Goal: Check status: Check status

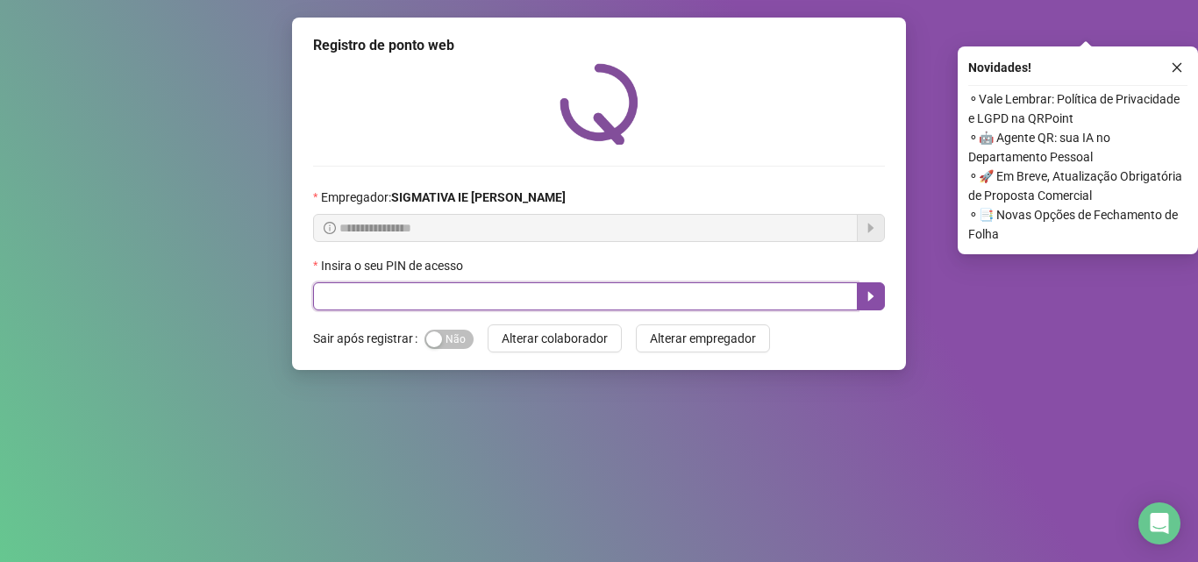
click at [444, 296] on input "text" at bounding box center [585, 296] width 545 height 28
type input "*****"
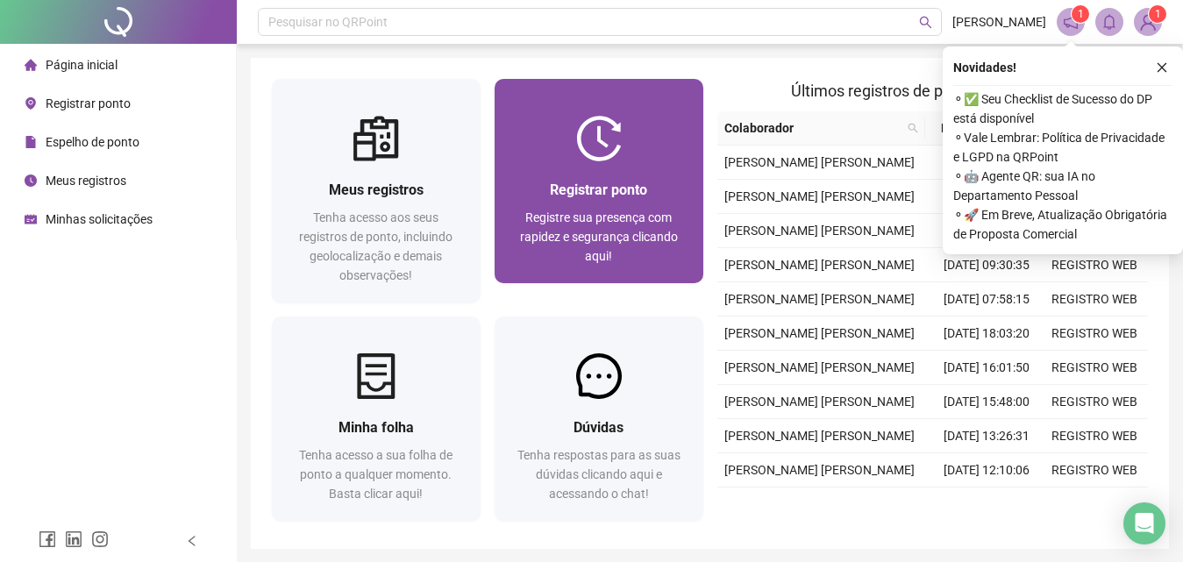
click at [618, 179] on div "Registrar ponto" at bounding box center [599, 190] width 167 height 22
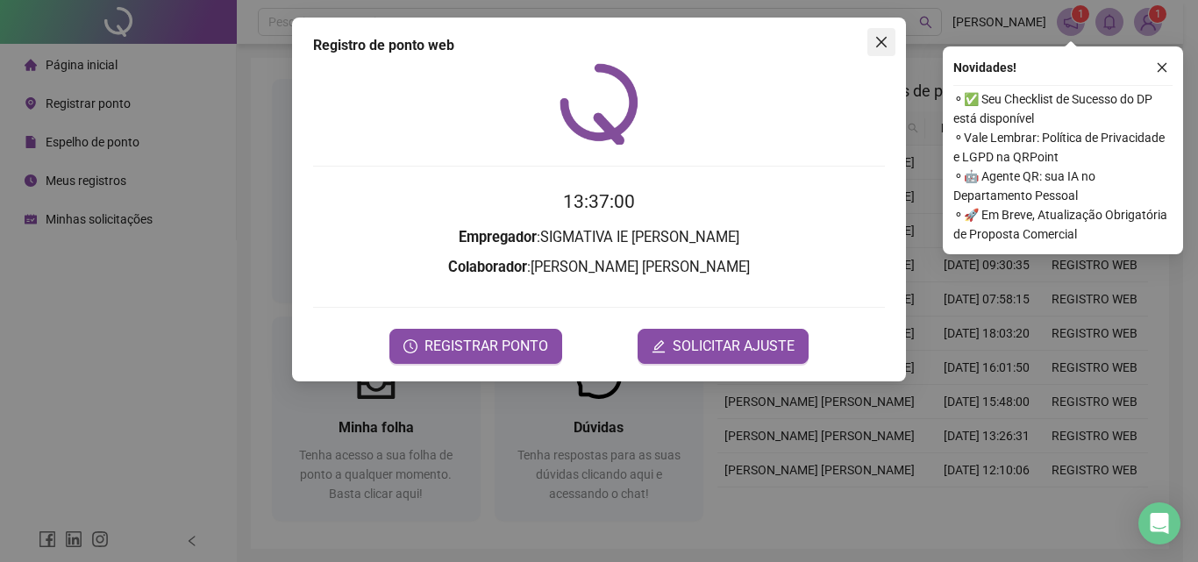
click at [882, 53] on button "Close" at bounding box center [882, 42] width 28 height 28
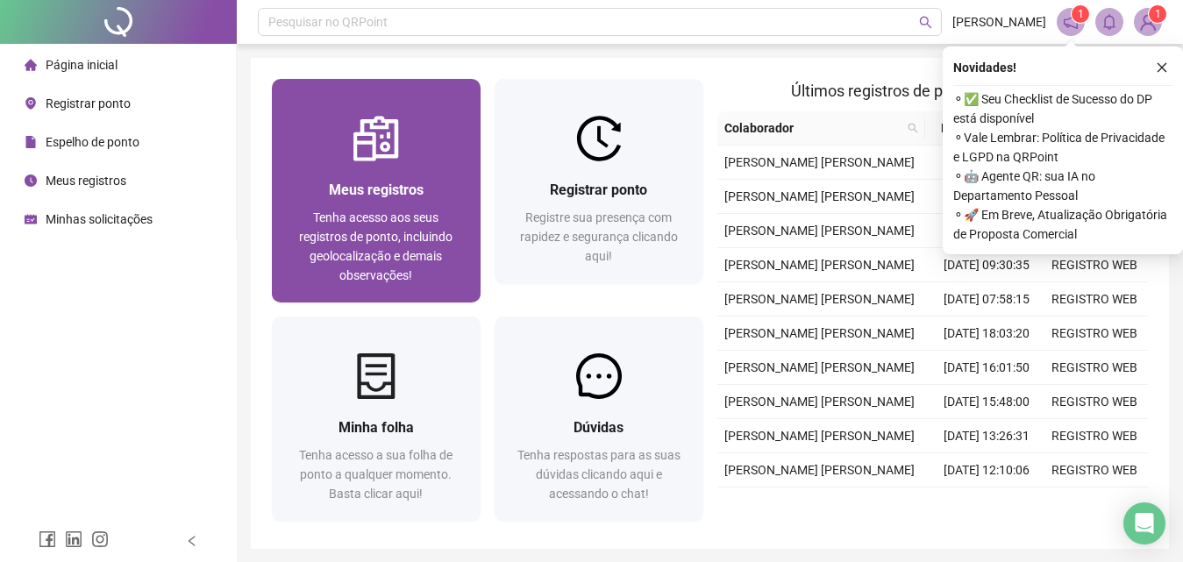
click at [453, 203] on div "Meus registros Tenha acesso aos seus registros de ponto, incluindo geolocalizaç…" at bounding box center [376, 232] width 167 height 106
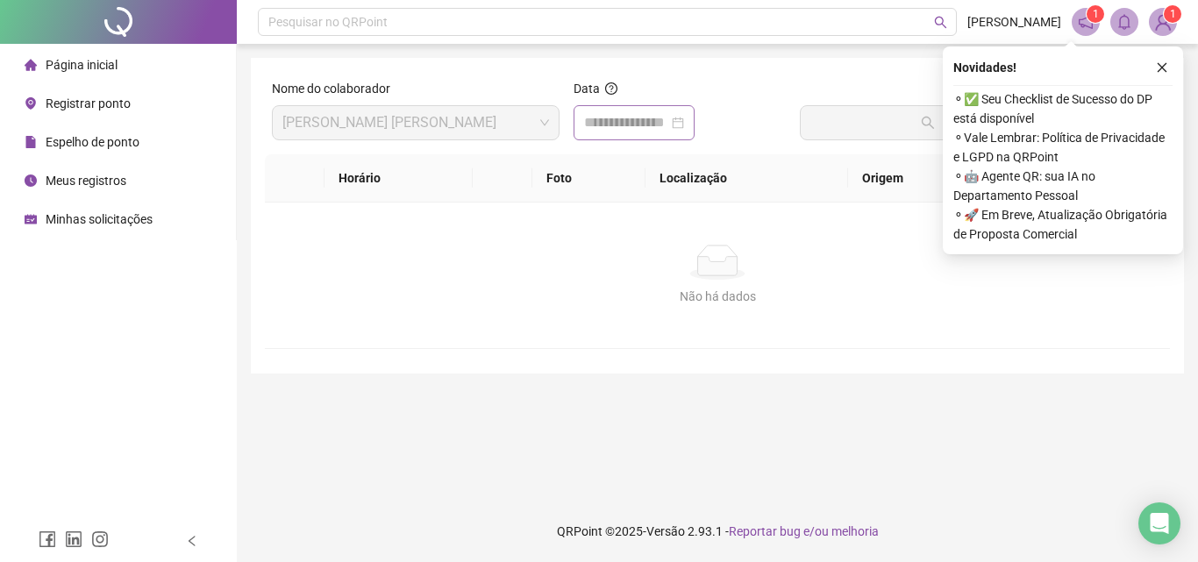
click at [684, 124] on div at bounding box center [634, 122] width 100 height 21
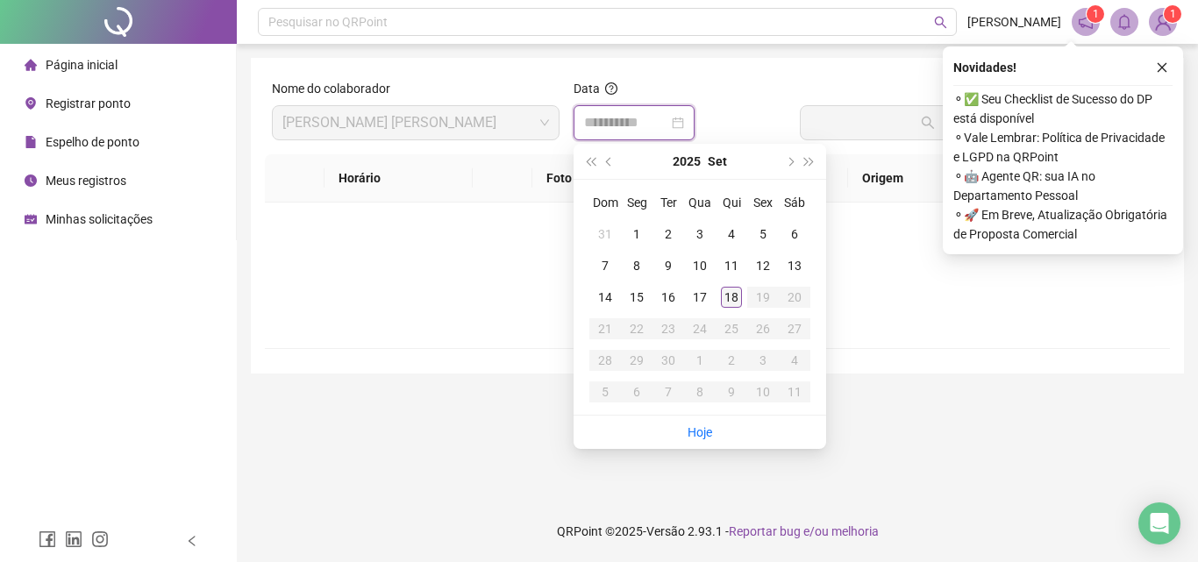
type input "**********"
click at [731, 302] on div "18" at bounding box center [731, 297] width 21 height 21
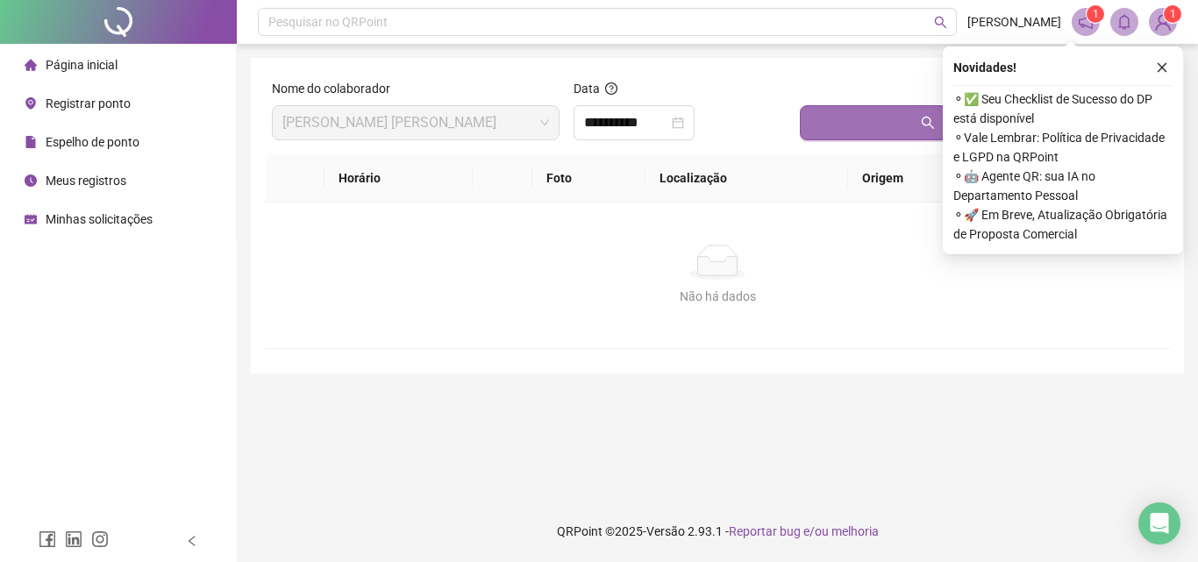
click at [851, 133] on button "Buscar registros" at bounding box center [981, 122] width 363 height 35
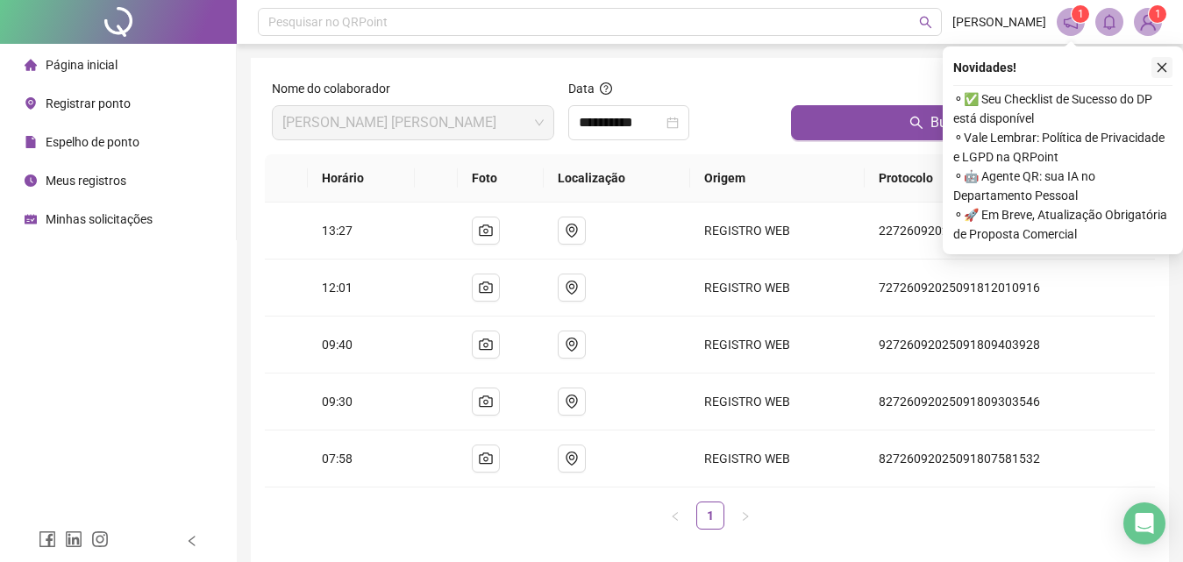
click at [1162, 67] on icon "close" at bounding box center [1162, 67] width 12 height 12
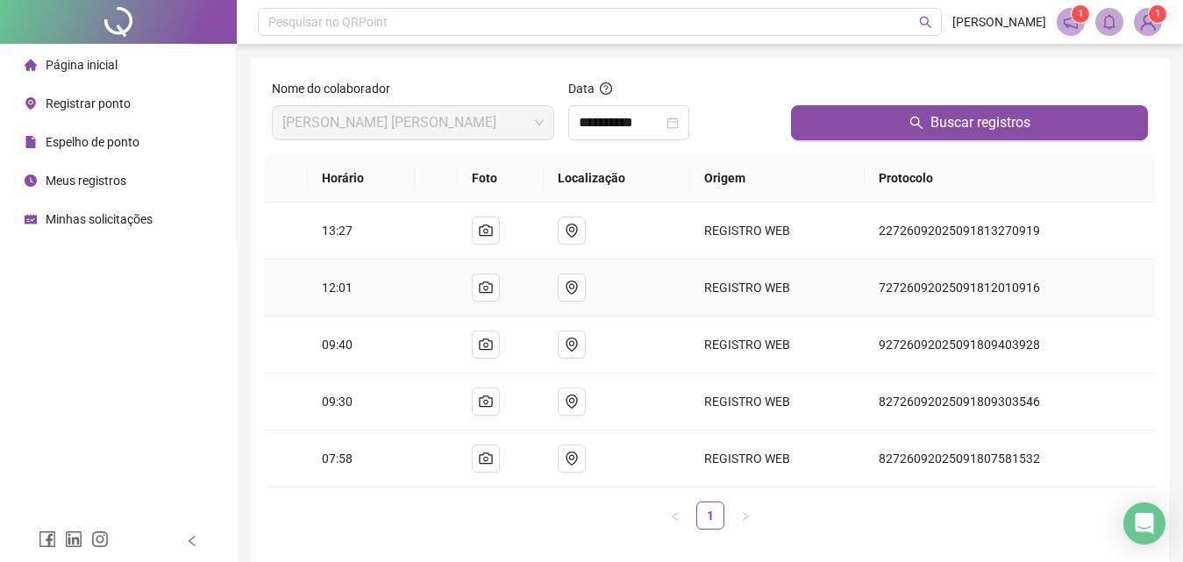
scroll to position [78, 0]
